Goal: Task Accomplishment & Management: Manage account settings

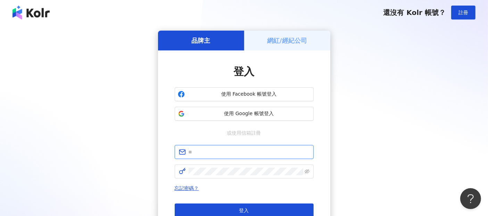
click at [192, 152] on input "text" at bounding box center [249, 152] width 121 height 8
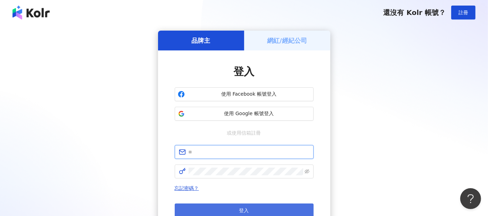
paste input "**********"
type input "**********"
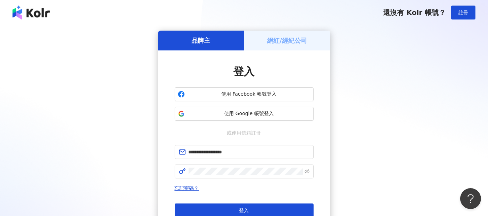
click at [374, 139] on div "**********" at bounding box center [244, 138] width 472 height 214
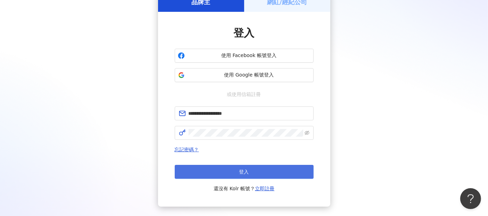
click at [262, 171] on button "登入" at bounding box center [244, 172] width 139 height 14
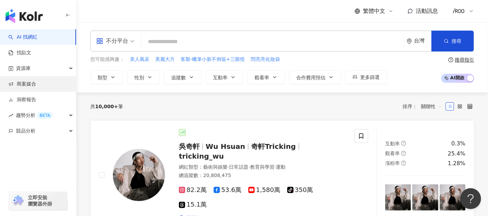
click at [23, 82] on link "商案媒合" at bounding box center [22, 84] width 28 height 7
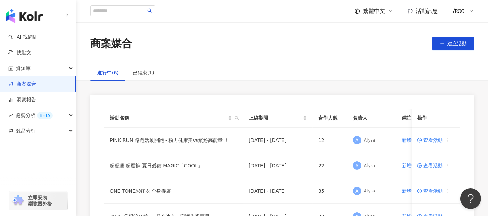
scroll to position [39, 0]
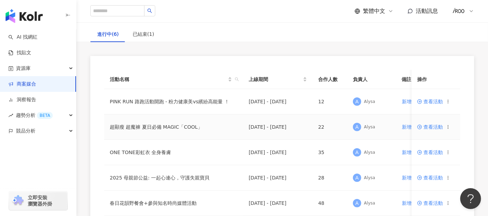
click at [432, 127] on span "查看活動" at bounding box center [430, 126] width 26 height 5
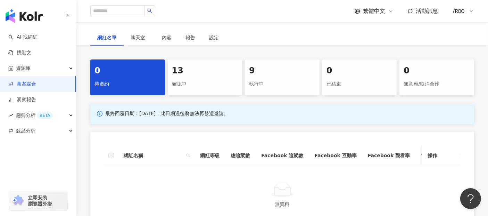
scroll to position [154, 0]
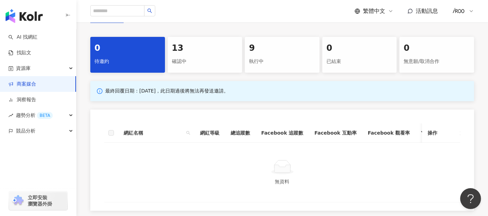
click at [260, 53] on div "9" at bounding box center [282, 48] width 66 height 12
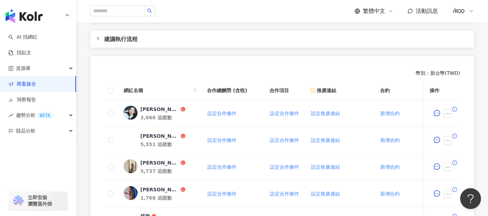
scroll to position [231, 0]
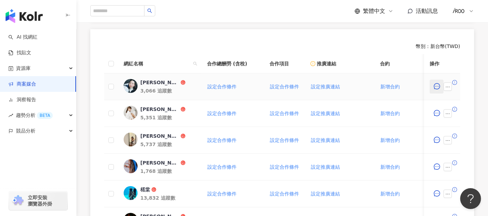
click at [438, 87] on icon "message" at bounding box center [437, 86] width 6 height 6
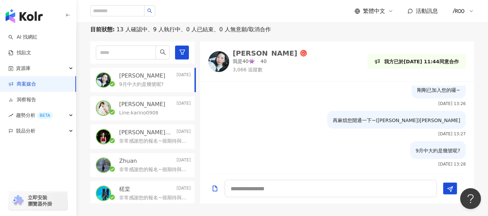
scroll to position [191, 0]
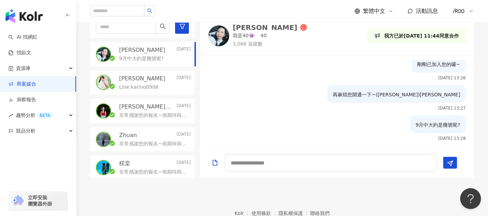
click at [130, 78] on p "[PERSON_NAME]" at bounding box center [142, 79] width 46 height 8
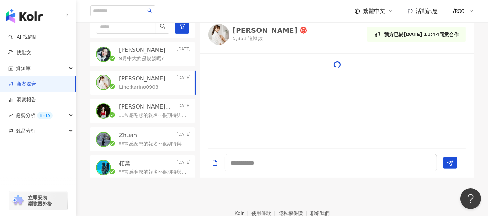
scroll to position [143, 0]
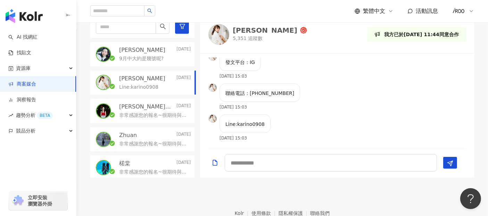
click at [133, 118] on p "非常感謝您的報名~很期待與您的合作， 提醒您，本次合作為"互惠合作"，酬勞為選品服飾上身一件+指定下身超魔褲， 請您提供以下相關資訊，供我們備註審查呦~ 合作…" at bounding box center [153, 115] width 69 height 7
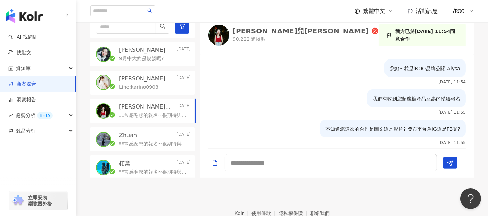
click at [146, 127] on div "Zhuan [DATE] 非常感謝您的報名~很期待與您的合作， 提醒您，本次合作為"互惠合作"，酬勞為選品服飾上身一件+指定下身超魔褲， 請您提供以下相關資訊…" at bounding box center [142, 139] width 104 height 24
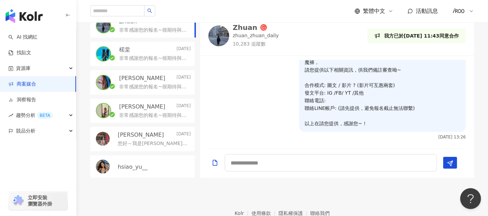
scroll to position [154, 0]
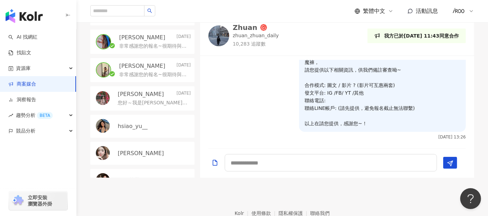
click at [129, 94] on p "[PERSON_NAME]" at bounding box center [141, 94] width 46 height 8
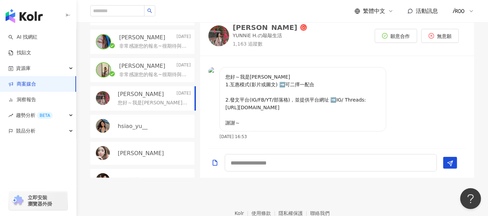
click at [138, 68] on div "[PERSON_NAME] [DATE]" at bounding box center [155, 66] width 72 height 8
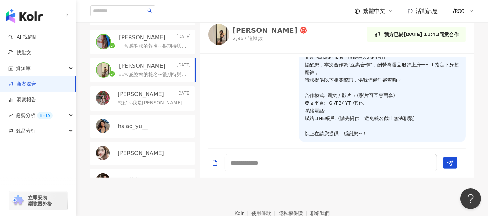
scroll to position [20, 0]
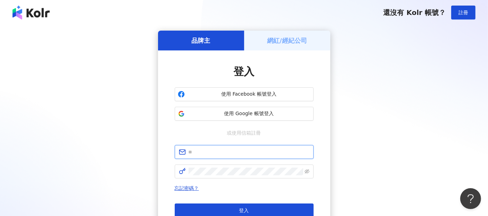
click at [202, 152] on input "text" at bounding box center [249, 152] width 121 height 8
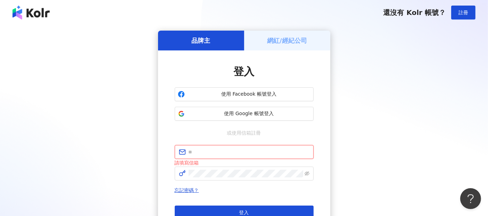
drag, startPoint x: 215, startPoint y: 148, endPoint x: 215, endPoint y: 152, distance: 3.9
click at [215, 148] on input "text" at bounding box center [249, 152] width 121 height 8
paste input "**********"
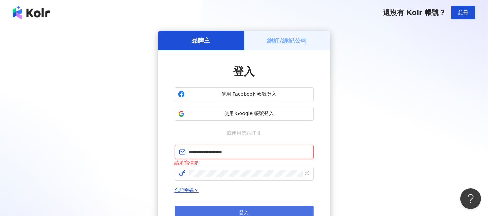
type input "**********"
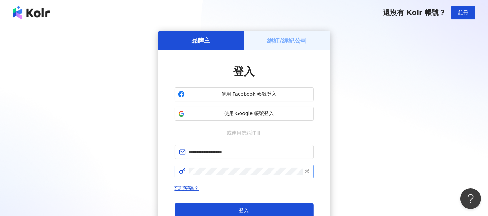
drag, startPoint x: 367, startPoint y: 146, endPoint x: 256, endPoint y: 177, distance: 115.5
click at [367, 147] on div "**********" at bounding box center [244, 138] width 472 height 214
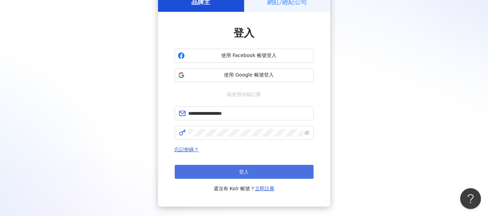
click at [257, 165] on button "登入" at bounding box center [244, 172] width 139 height 14
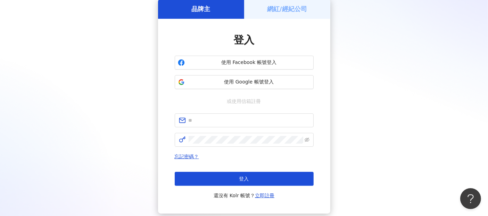
scroll to position [39, 0]
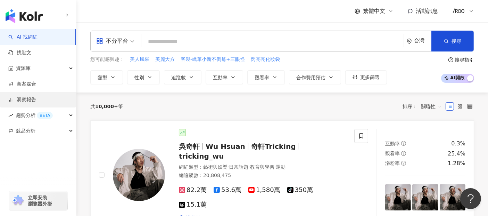
click at [18, 103] on link "洞察報告" at bounding box center [22, 99] width 28 height 7
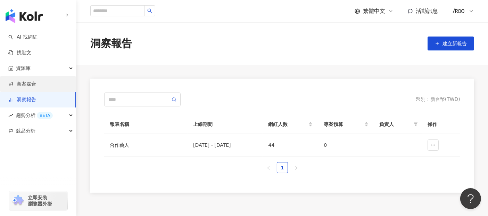
click at [26, 88] on link "商案媒合" at bounding box center [22, 84] width 28 height 7
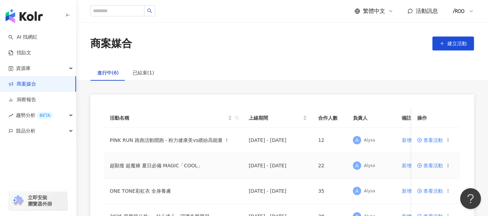
click at [427, 164] on span "查看活動" at bounding box center [430, 165] width 26 height 5
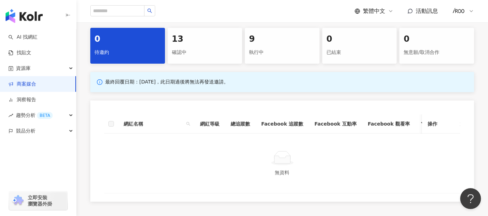
scroll to position [116, 0]
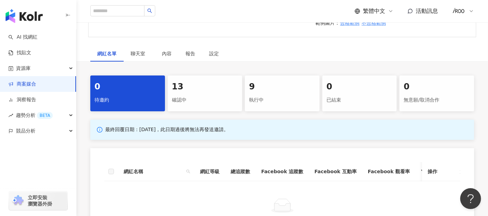
click at [271, 95] on div "執行中" at bounding box center [282, 100] width 66 height 12
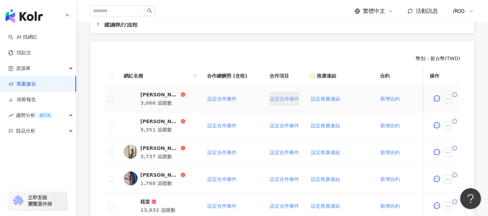
scroll to position [231, 0]
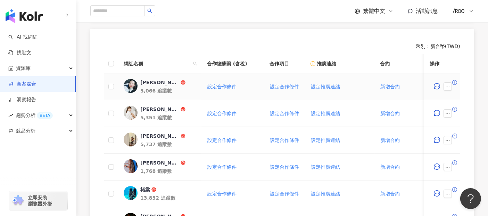
click at [454, 82] on icon "exclamation-circle" at bounding box center [455, 82] width 5 height 5
click at [443, 86] on button "button" at bounding box center [437, 87] width 14 height 14
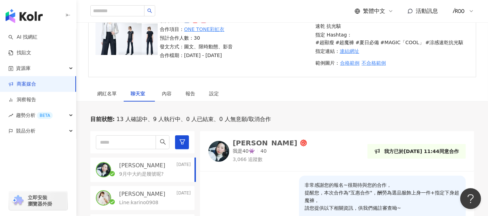
scroll to position [191, 0]
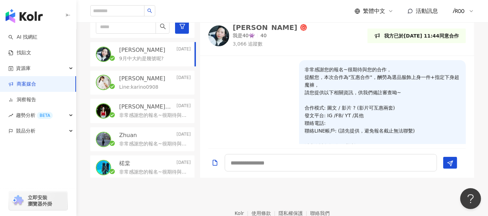
scroll to position [230, 0]
